Goal: Register for event/course

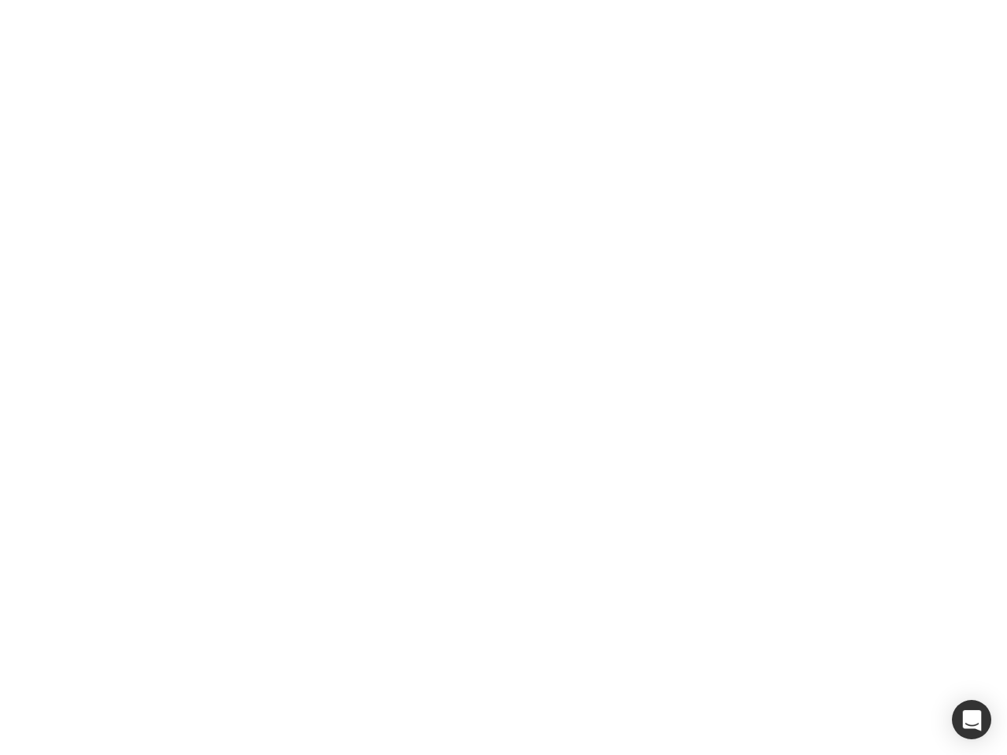
click at [503, 377] on div at bounding box center [503, 377] width 1007 height 755
click at [971, 720] on div "button" at bounding box center [970, 719] width 39 height 39
click at [503, 377] on div at bounding box center [503, 377] width 1007 height 755
click at [971, 720] on div "button" at bounding box center [970, 719] width 39 height 39
